Goal: Download file/media

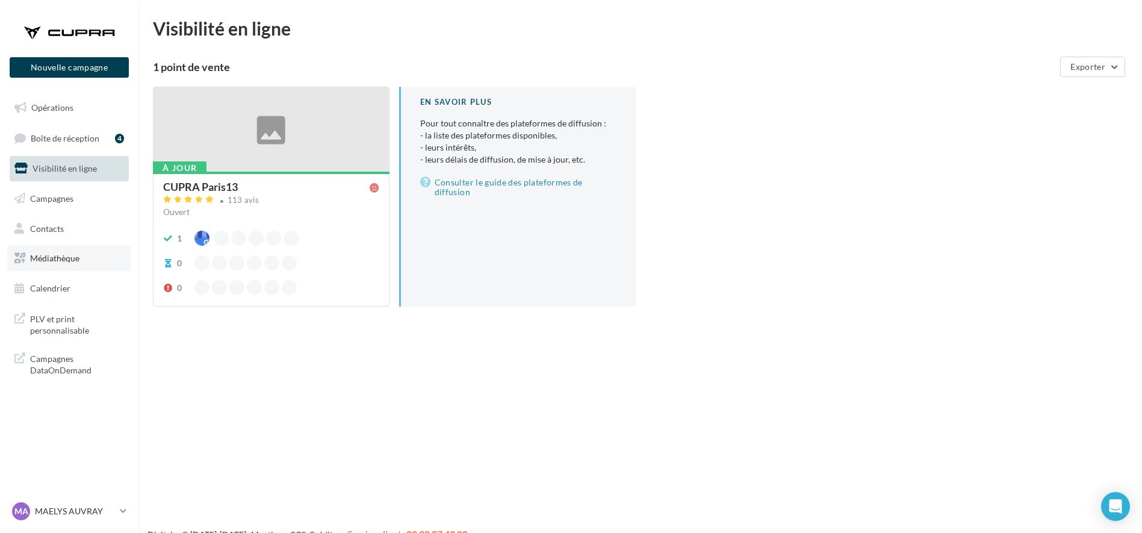
click at [52, 256] on span "Médiathèque" at bounding box center [54, 258] width 49 height 10
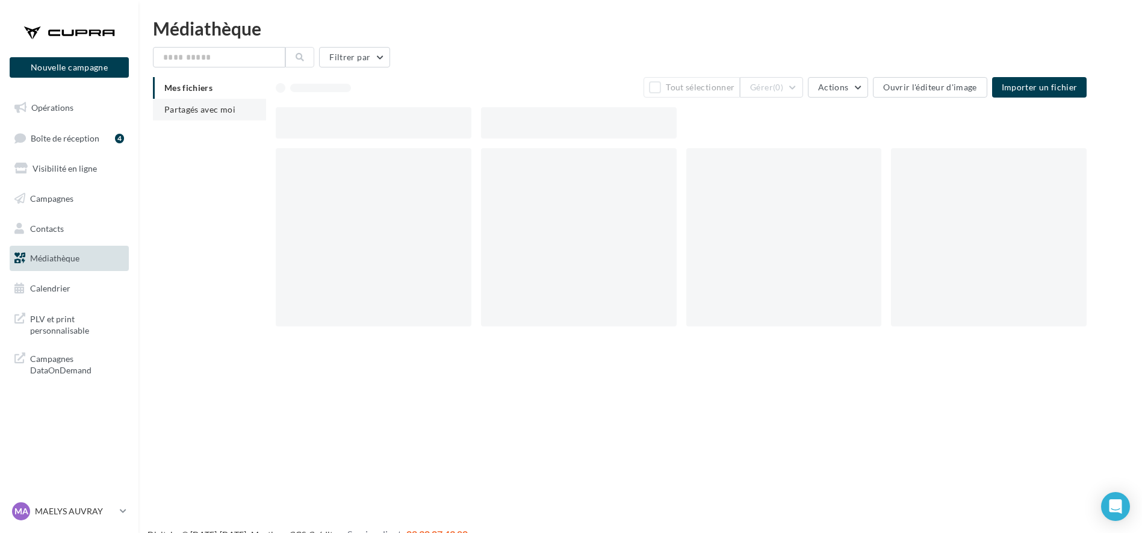
click at [196, 108] on span "Partagés avec moi" at bounding box center [199, 109] width 71 height 10
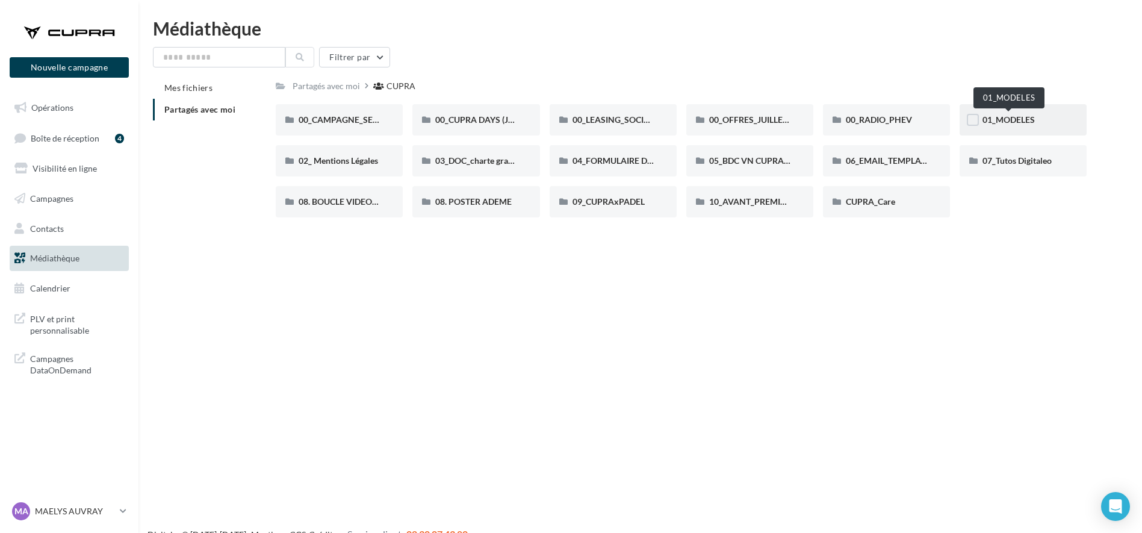
click at [1020, 121] on span "01_MODELES" at bounding box center [1009, 119] width 52 height 10
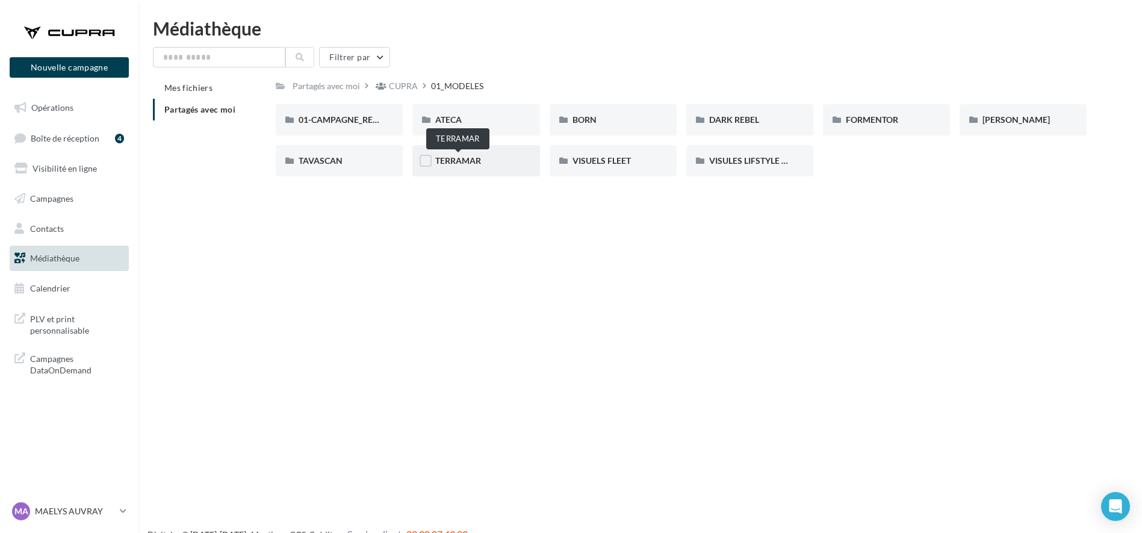
click at [447, 161] on span "TERRAMAR" at bounding box center [458, 160] width 46 height 10
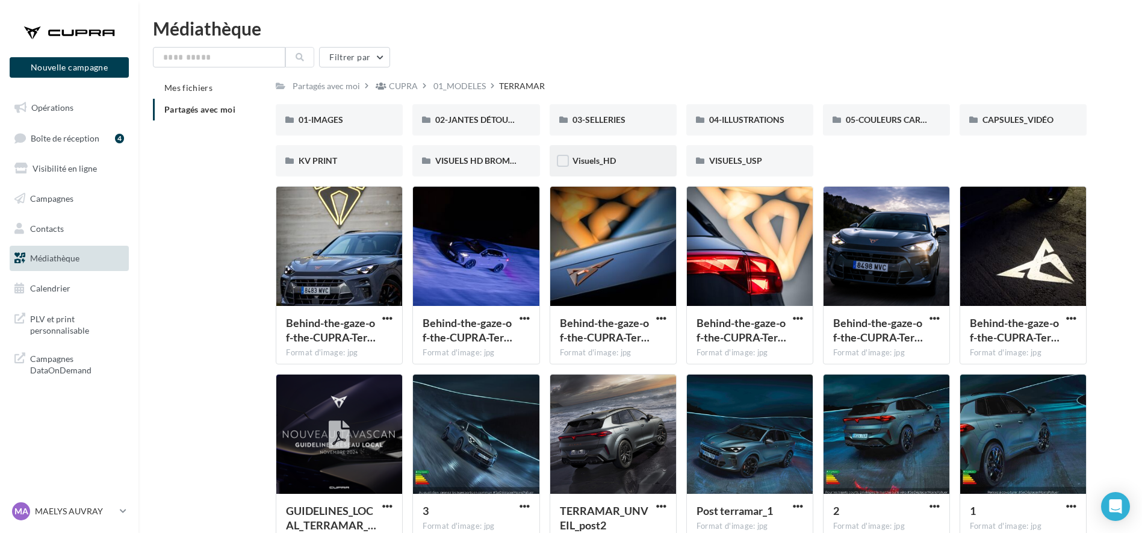
click at [620, 170] on div "Visuels_HD" at bounding box center [613, 160] width 127 height 31
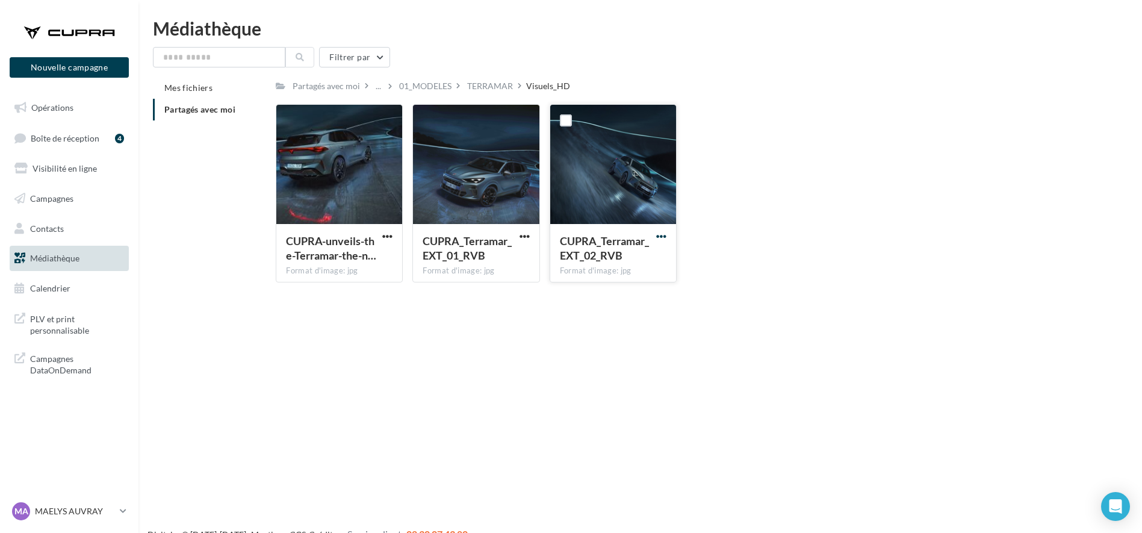
click at [665, 232] on span "button" at bounding box center [661, 236] width 10 height 10
click at [627, 267] on button "Télécharger" at bounding box center [608, 259] width 120 height 31
click at [498, 88] on div "TERRAMAR" at bounding box center [490, 86] width 46 height 12
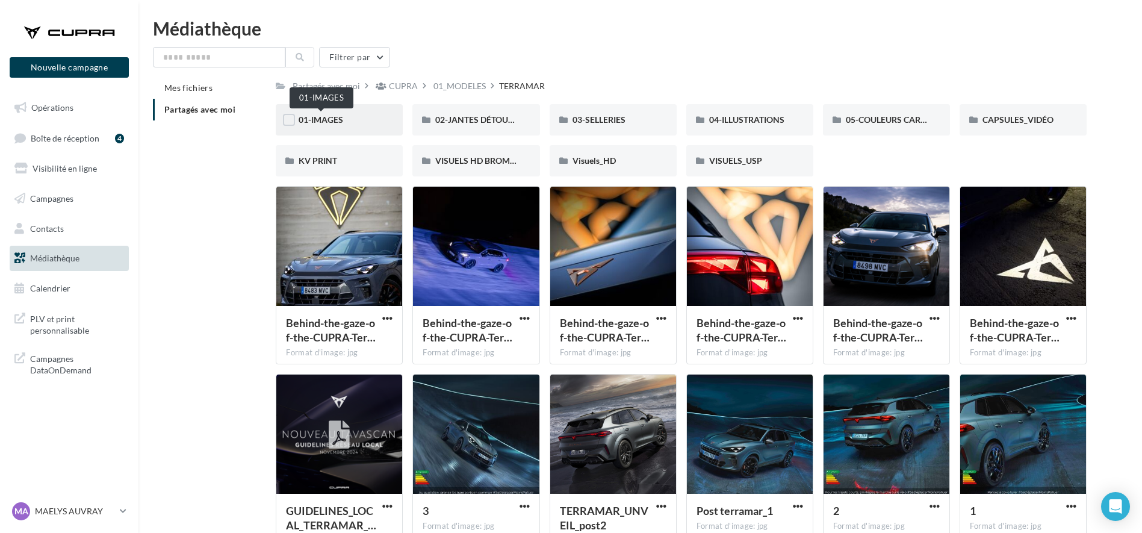
click at [343, 121] on span "01-IMAGES" at bounding box center [321, 119] width 45 height 10
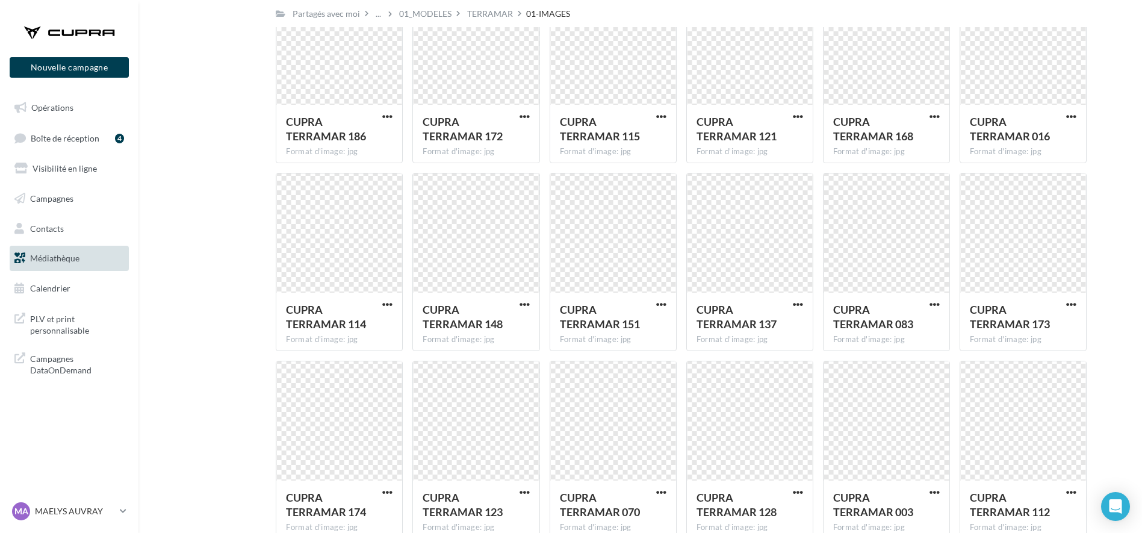
scroll to position [749, 0]
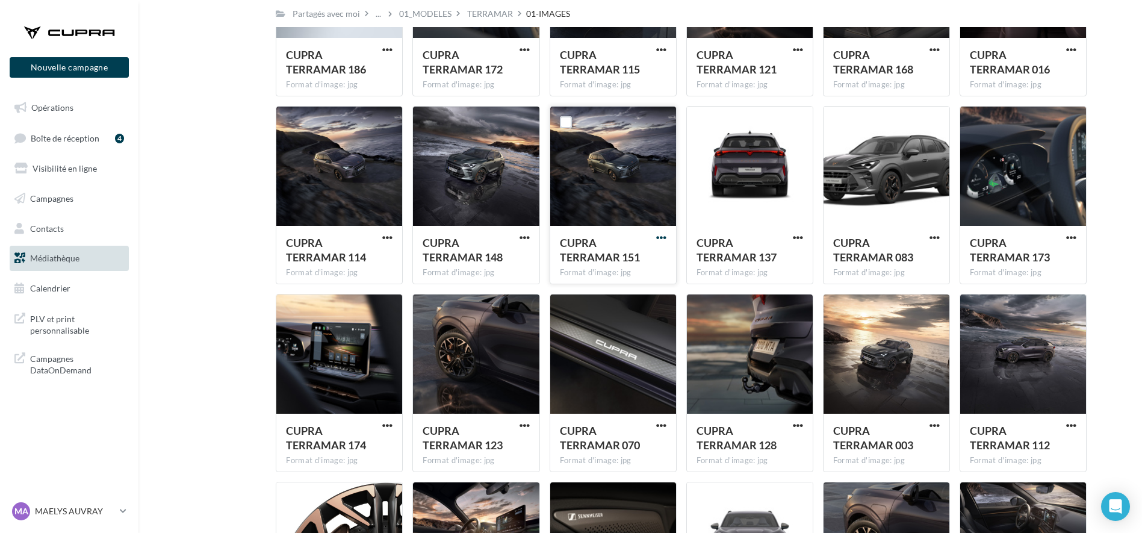
click at [660, 238] on span "button" at bounding box center [661, 237] width 10 height 10
click at [635, 251] on button "Télécharger" at bounding box center [608, 261] width 120 height 31
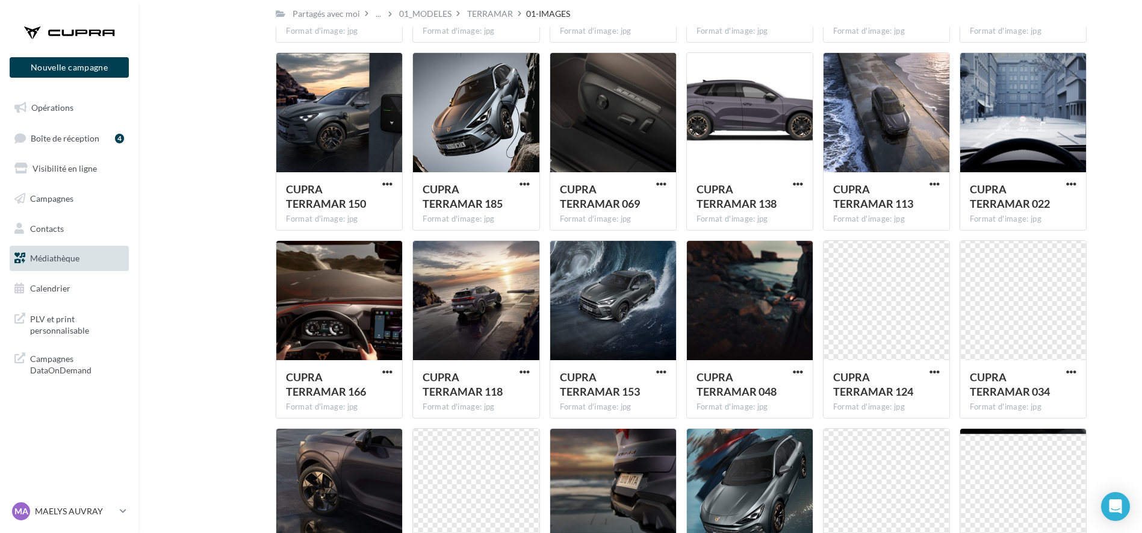
scroll to position [1553, 0]
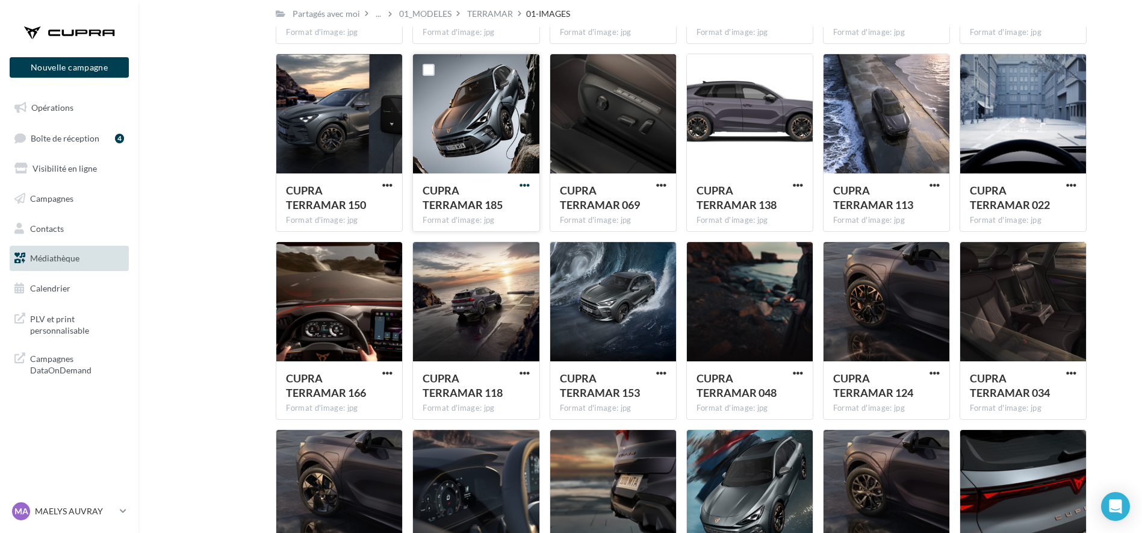
click at [522, 184] on span "button" at bounding box center [525, 185] width 10 height 10
click at [478, 199] on button "Télécharger" at bounding box center [472, 209] width 120 height 31
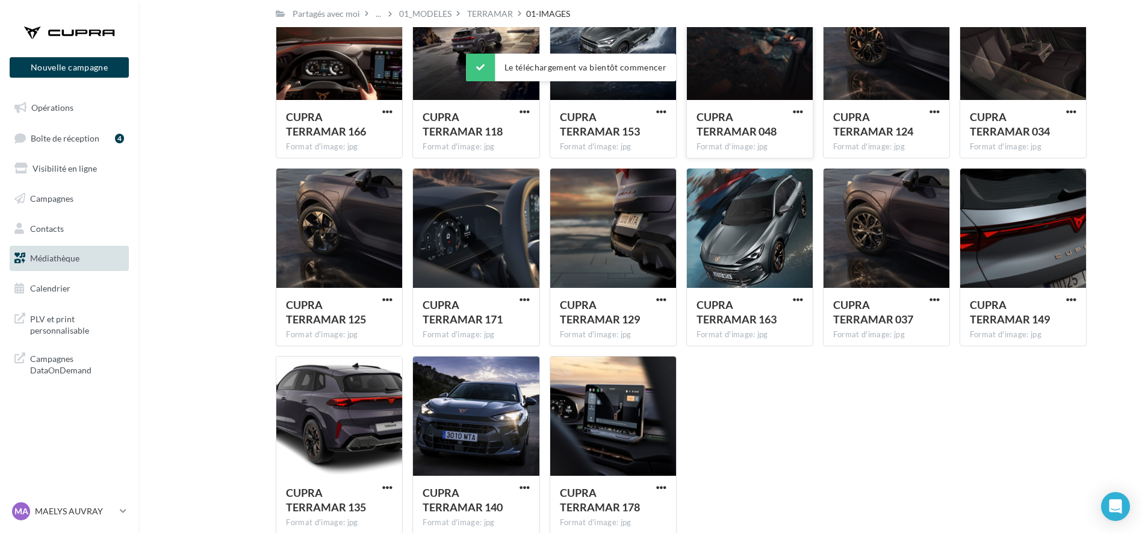
scroll to position [1815, 0]
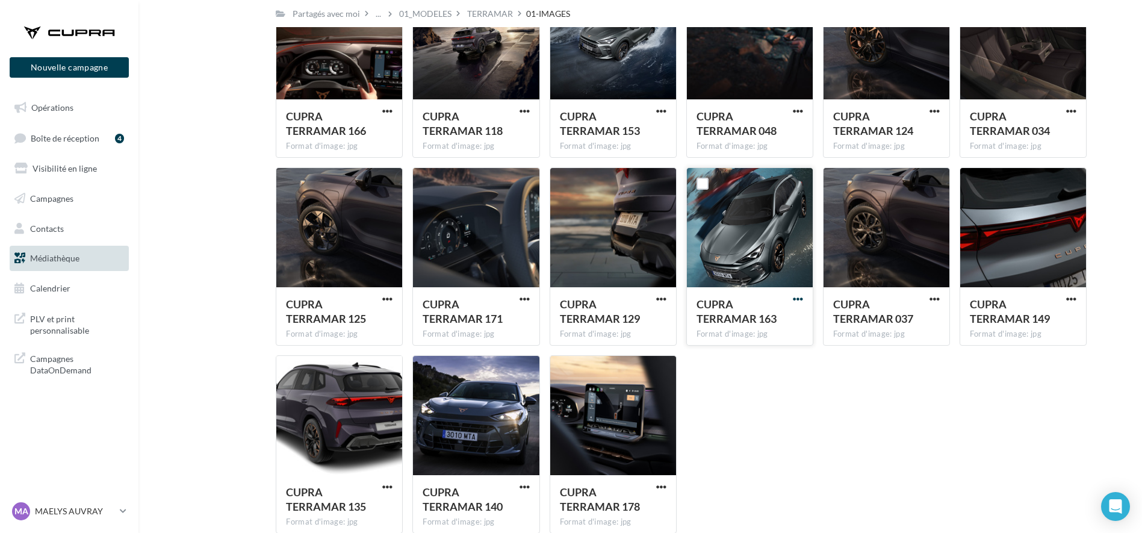
click at [796, 302] on span "button" at bounding box center [798, 299] width 10 height 10
click at [767, 320] on button "Télécharger" at bounding box center [745, 323] width 120 height 31
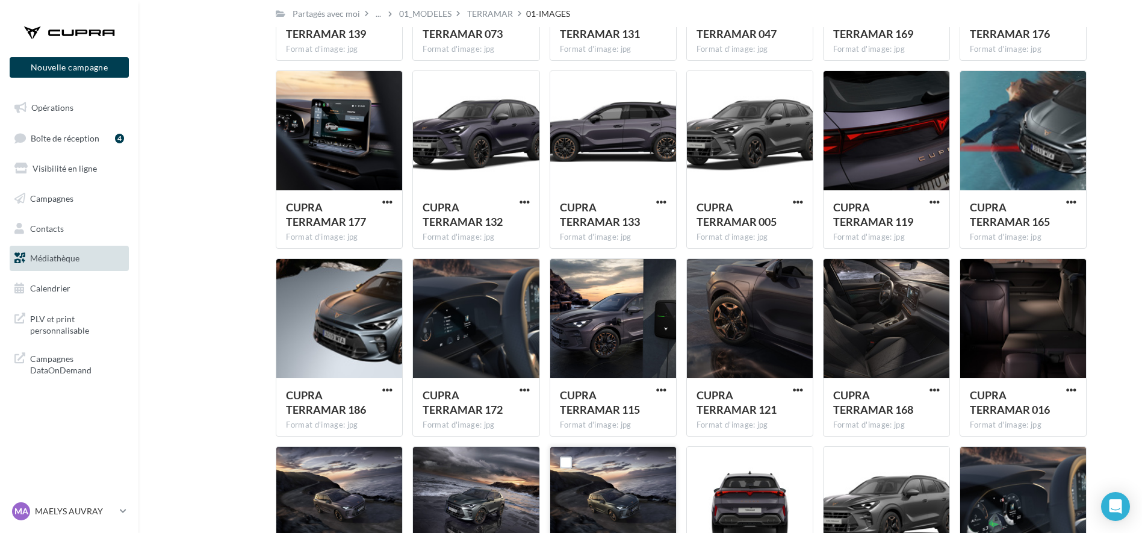
scroll to position [0, 0]
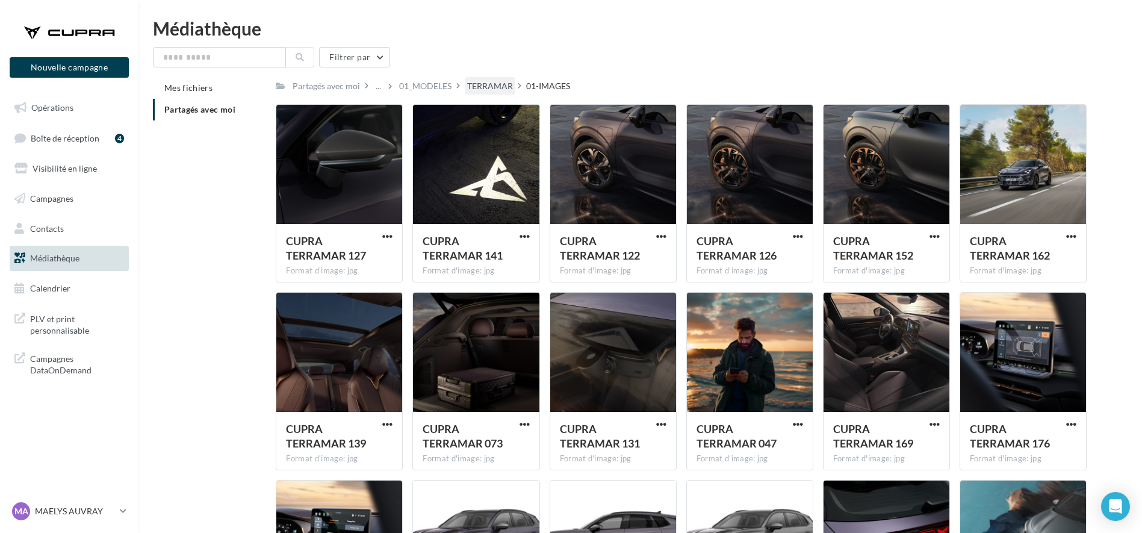
click at [482, 82] on div "TERRAMAR" at bounding box center [490, 86] width 46 height 12
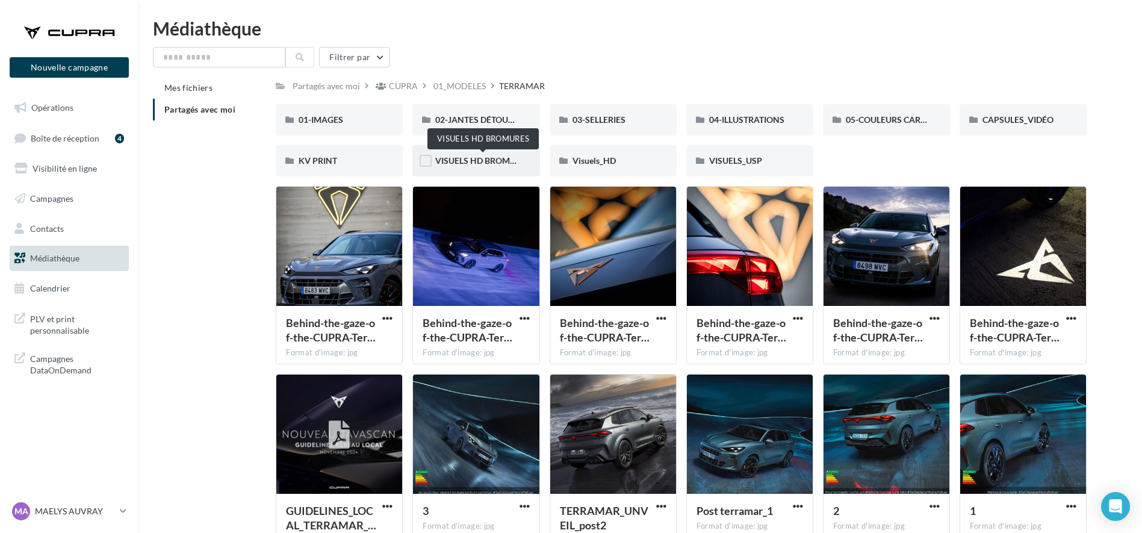
click at [488, 158] on span "VISUELS HD BROMURES" at bounding box center [483, 160] width 96 height 10
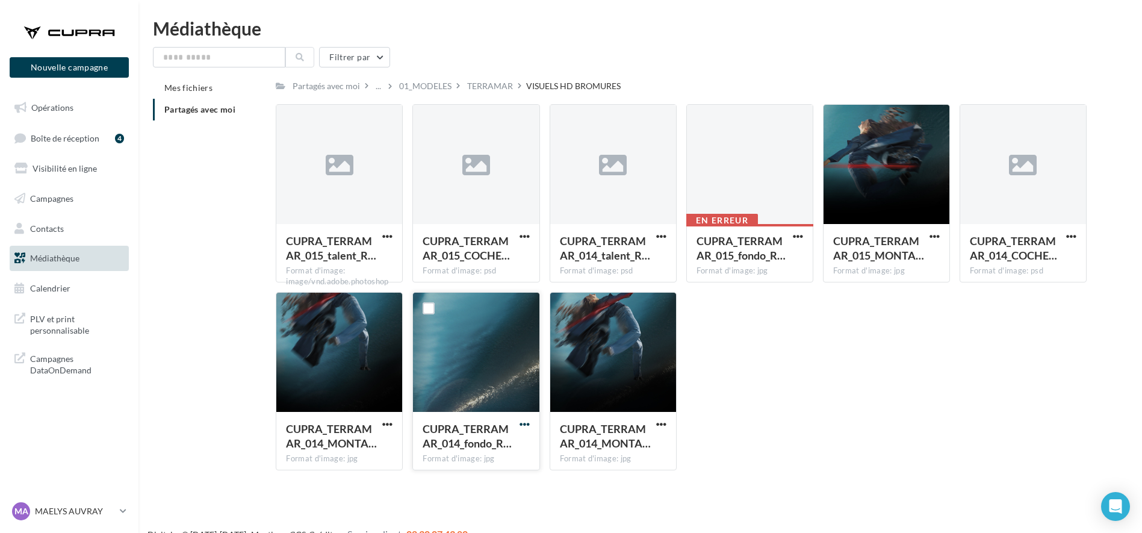
click at [520, 423] on span "button" at bounding box center [525, 424] width 10 height 10
click at [470, 441] on button "Télécharger" at bounding box center [472, 447] width 120 height 31
click at [520, 238] on span "button" at bounding box center [525, 236] width 10 height 10
click at [499, 251] on button "Télécharger" at bounding box center [472, 259] width 120 height 31
click at [386, 235] on span "button" at bounding box center [387, 236] width 10 height 10
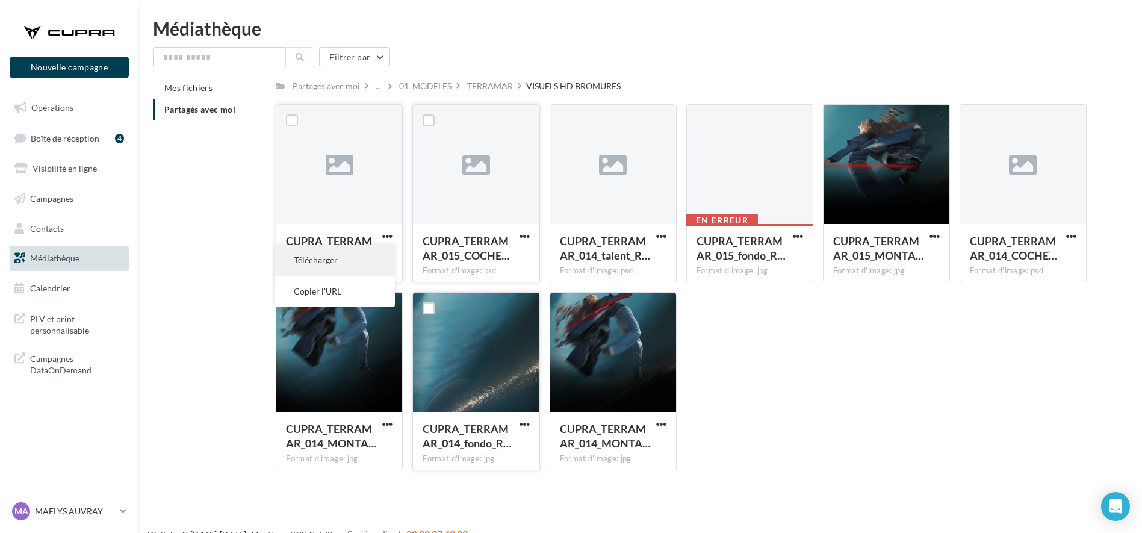
click at [365, 255] on button "Télécharger" at bounding box center [335, 259] width 120 height 31
click at [759, 65] on div "Filtrer par" at bounding box center [640, 57] width 975 height 20
click at [1067, 234] on span "button" at bounding box center [1071, 236] width 10 height 10
click at [923, 307] on div "CUPRA_TERRAMAR_015_talent_R… Format d'image: image/vnd.adobe.photoshop CUPRA_TE…" at bounding box center [686, 292] width 821 height 376
click at [382, 424] on span "button" at bounding box center [387, 424] width 10 height 10
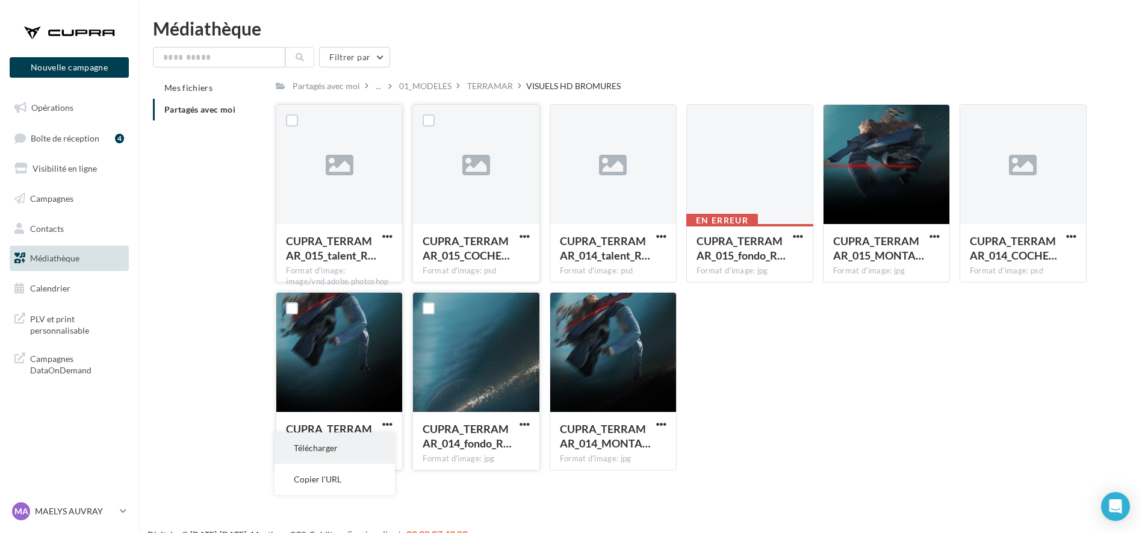
click at [328, 456] on button "Télécharger" at bounding box center [335, 447] width 120 height 31
click at [702, 60] on div "Filtrer par" at bounding box center [640, 57] width 975 height 20
click at [487, 82] on div "TERRAMAR" at bounding box center [490, 86] width 46 height 12
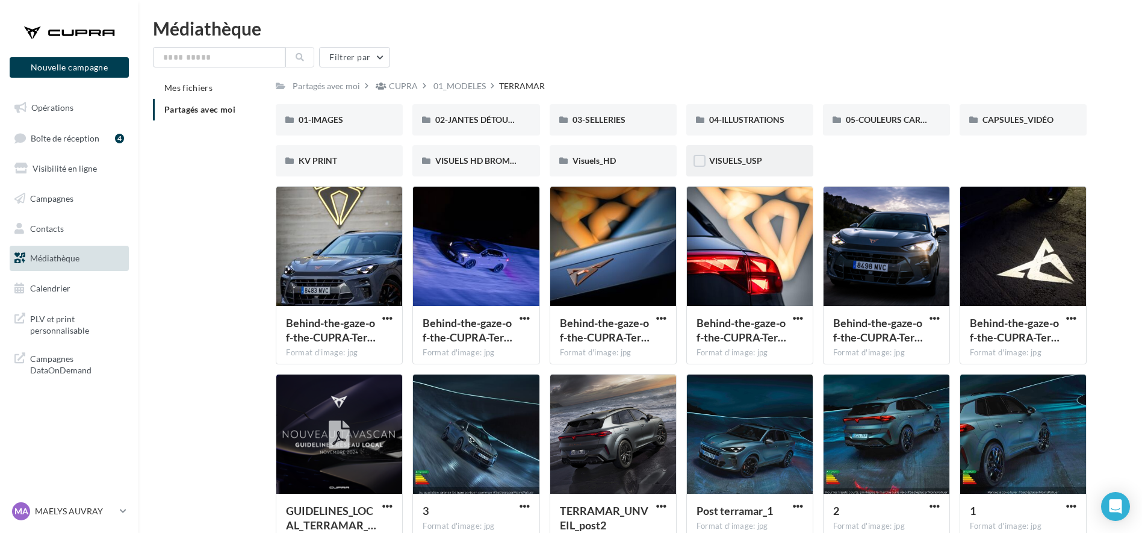
click at [747, 169] on div "VISUELS_USP" at bounding box center [749, 160] width 127 height 31
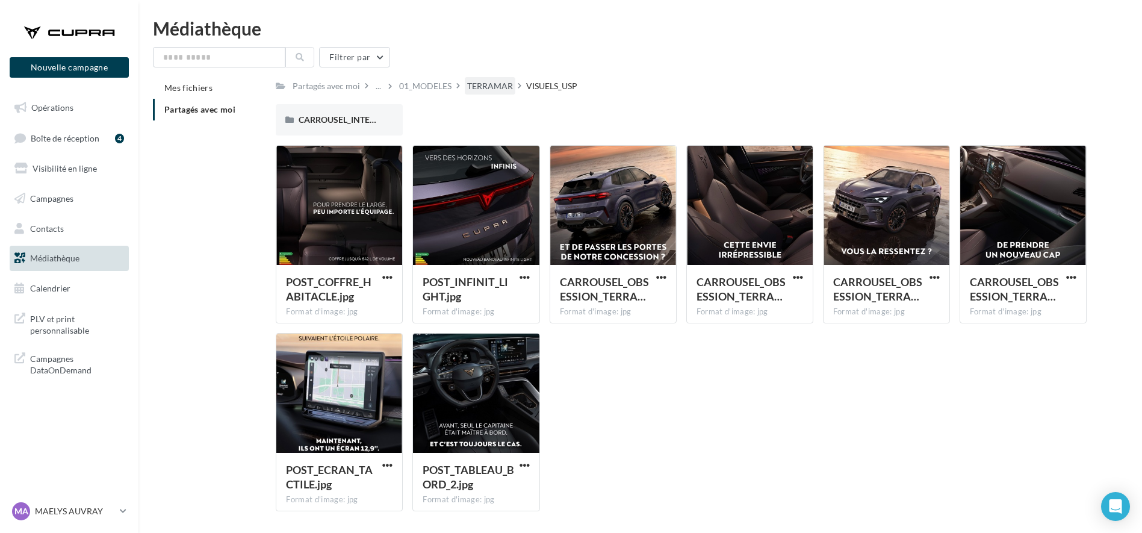
click at [497, 88] on div "TERRAMAR" at bounding box center [490, 86] width 46 height 12
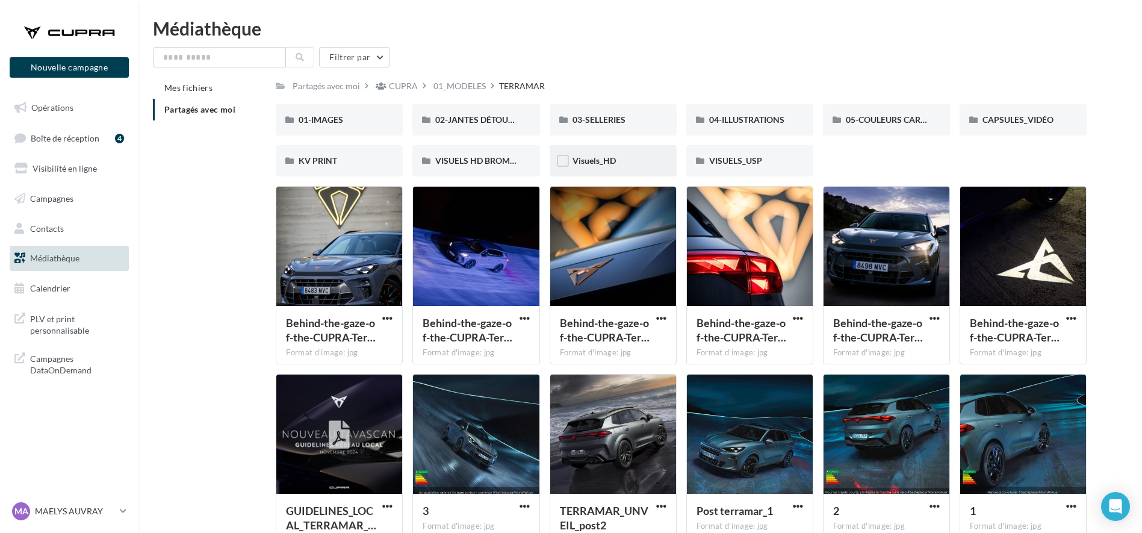
click at [616, 161] on div "Visuels_HD" at bounding box center [613, 161] width 81 height 12
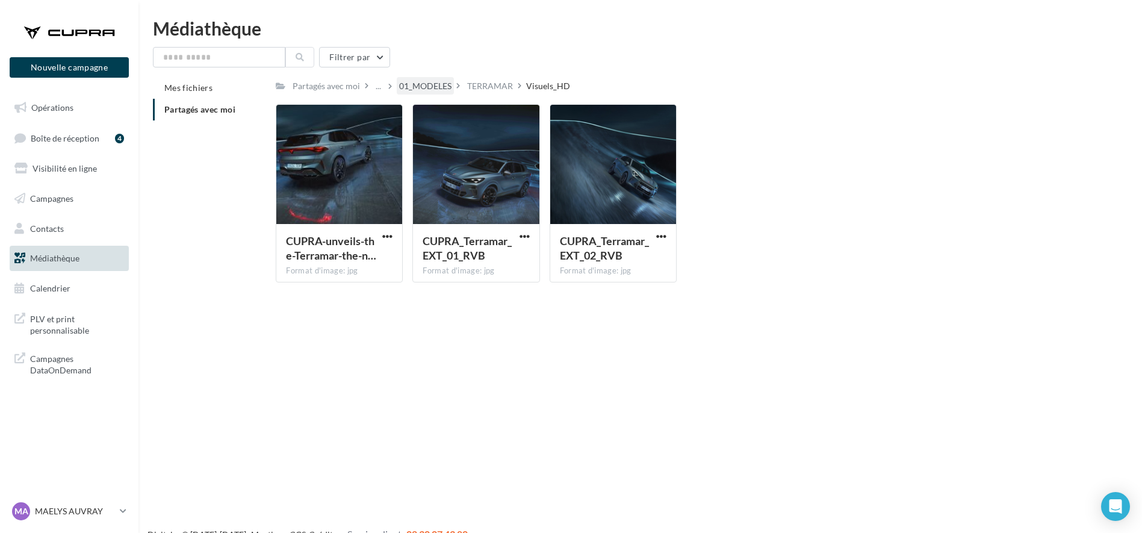
click at [418, 89] on div "01_MODELES" at bounding box center [425, 86] width 52 height 12
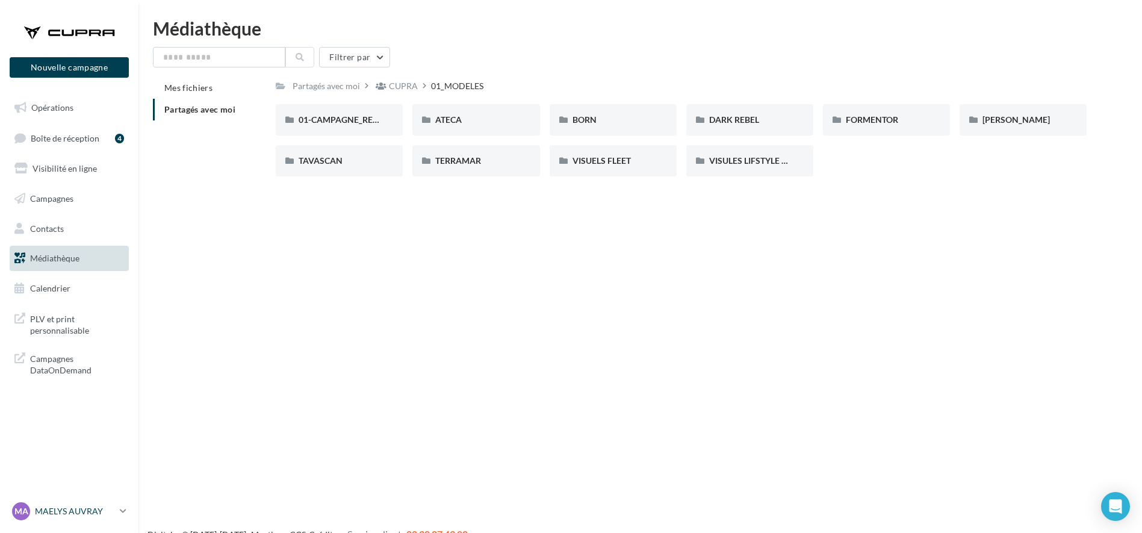
click at [68, 508] on p "MAELYS AUVRAY" at bounding box center [75, 511] width 80 height 12
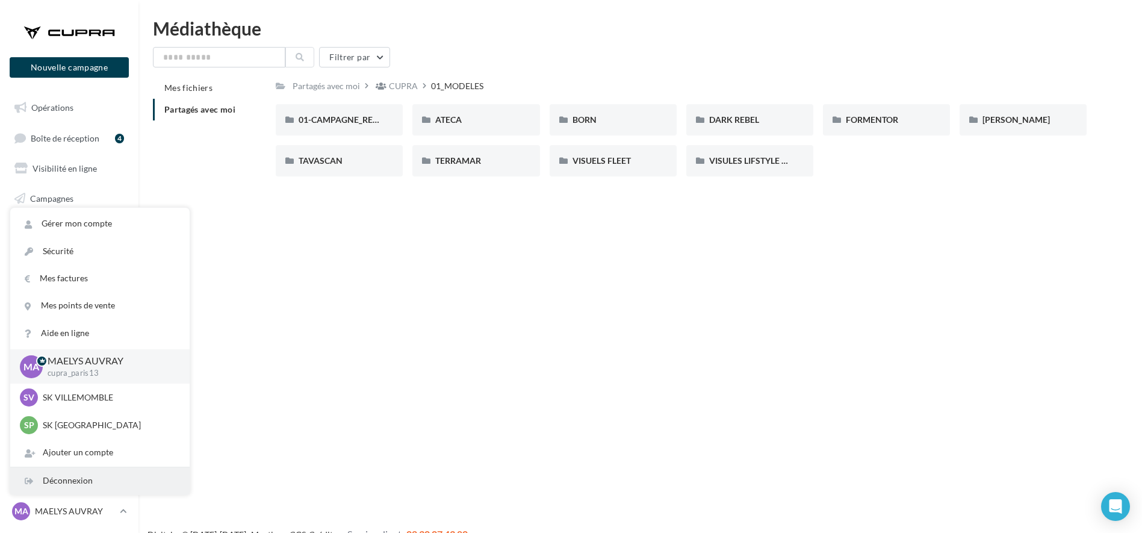
click at [45, 477] on div "Déconnexion" at bounding box center [99, 480] width 179 height 27
